Goal: Transaction & Acquisition: Purchase product/service

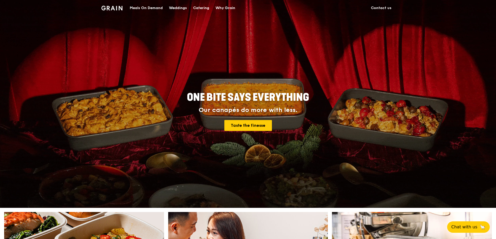
click at [153, 11] on div "Meals On Demand" at bounding box center [146, 8] width 33 height 16
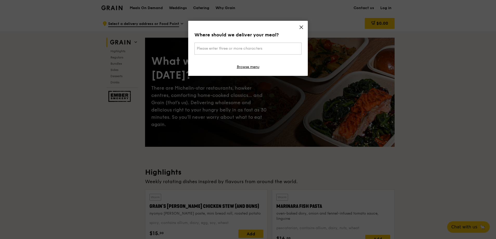
click at [201, 6] on div "Where should we deliver your meal? Please enter three or more characters Browse…" at bounding box center [248, 119] width 496 height 239
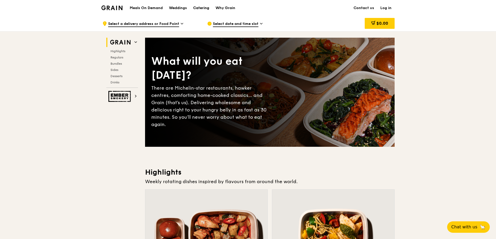
click at [203, 7] on div "Catering" at bounding box center [201, 8] width 16 height 16
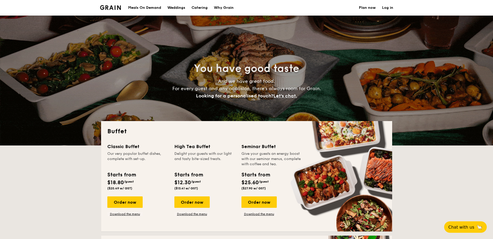
select select
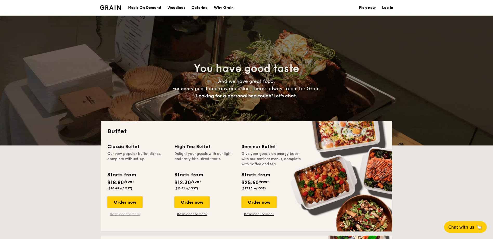
click at [128, 214] on link "Download the menu" at bounding box center [124, 214] width 35 height 4
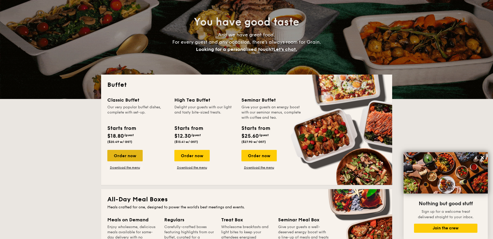
scroll to position [17, 0]
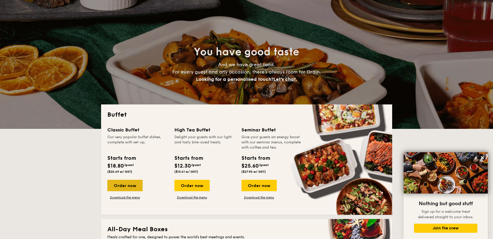
click at [124, 181] on div "Order now" at bounding box center [124, 185] width 35 height 11
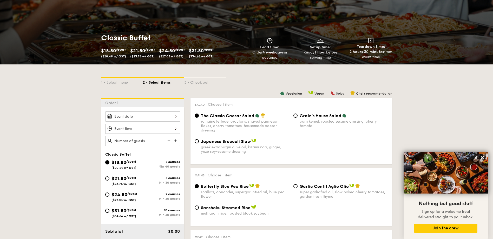
scroll to position [104, 0]
